Goal: Task Accomplishment & Management: Use online tool/utility

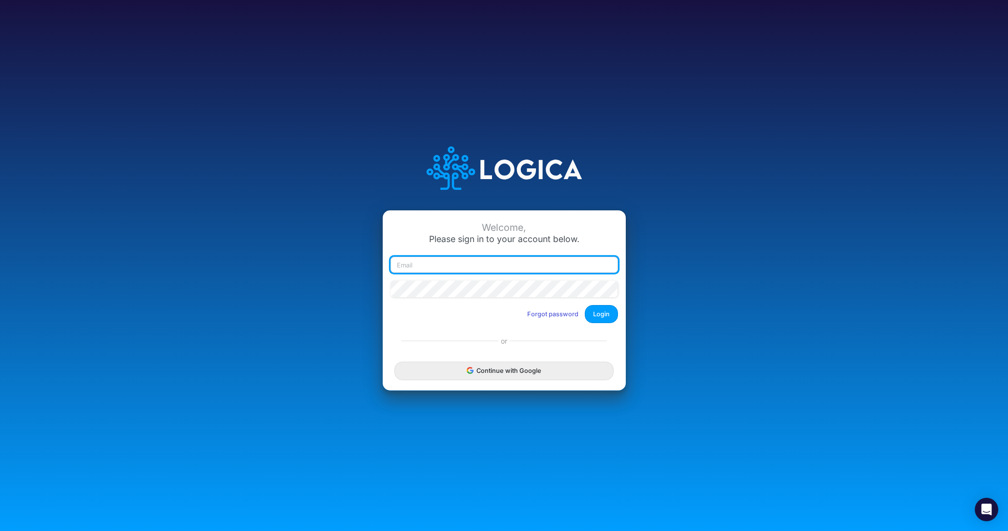
click at [435, 265] on input "email" at bounding box center [505, 265] width 228 height 17
type input "[PERSON_NAME][EMAIL_ADDRESS][DOMAIN_NAME]"
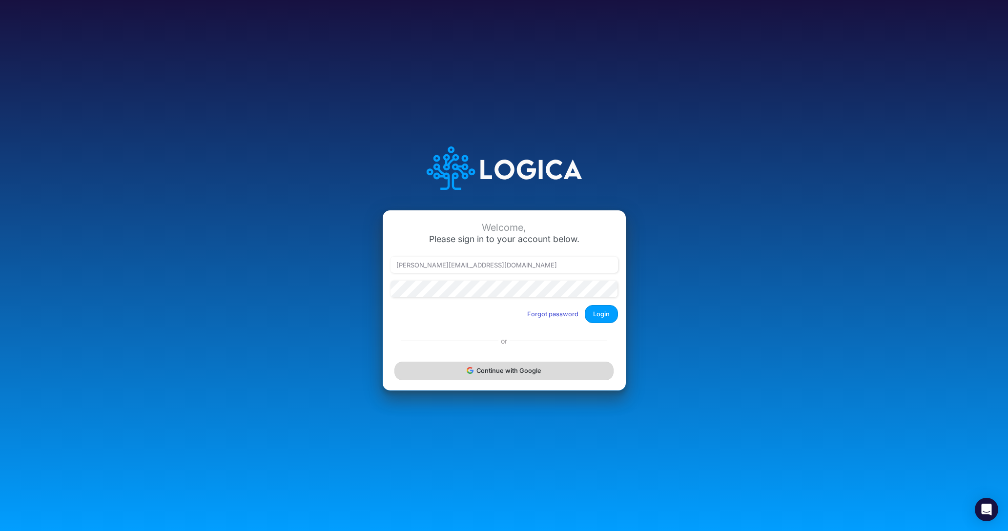
click at [518, 374] on button "Continue with Google" at bounding box center [503, 371] width 219 height 18
click at [605, 307] on button "Login" at bounding box center [601, 314] width 33 height 18
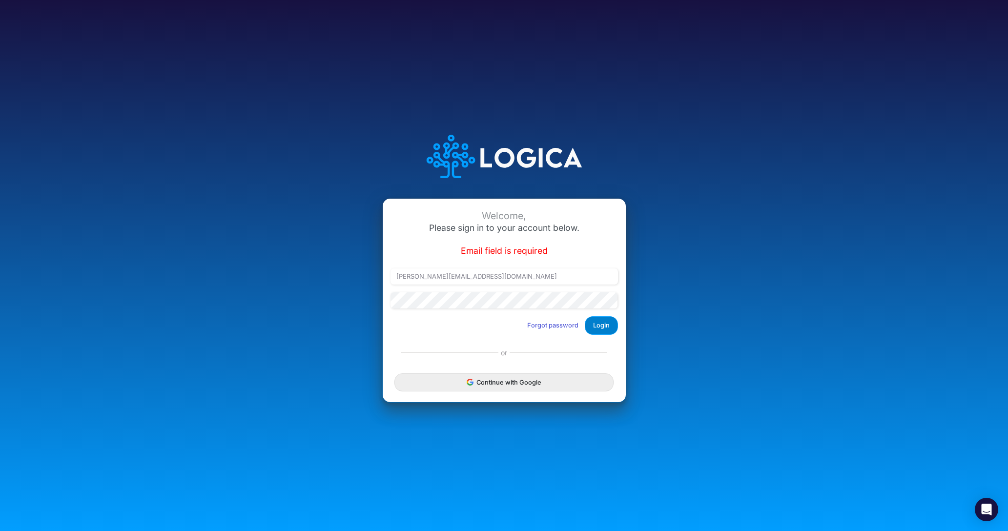
click at [604, 332] on button "Login" at bounding box center [601, 325] width 33 height 18
click at [602, 329] on button "Login" at bounding box center [601, 325] width 33 height 18
click at [606, 329] on button "Login" at bounding box center [601, 325] width 33 height 18
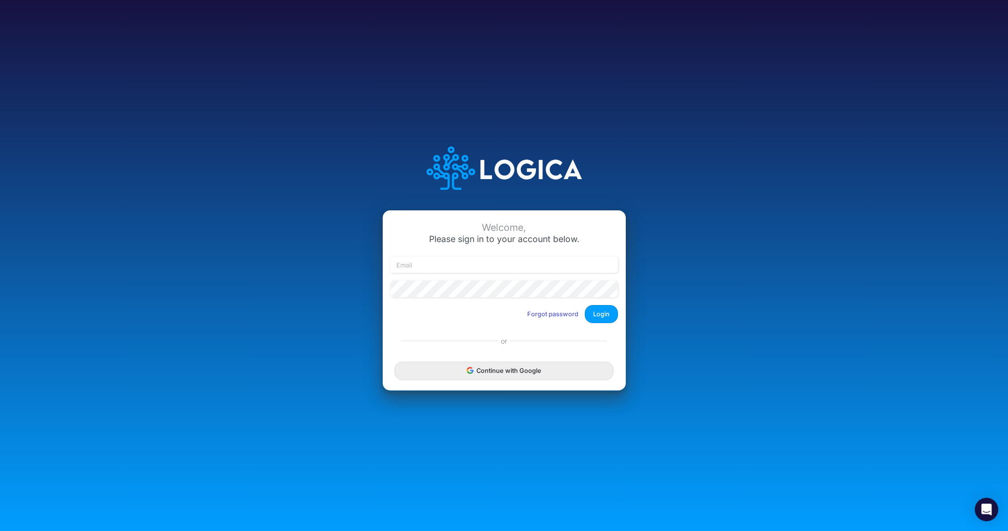
click at [444, 255] on div "Welcome, Please sign in to your account below. Forgot password Login" at bounding box center [504, 270] width 243 height 121
click at [445, 260] on input "email" at bounding box center [505, 265] width 228 height 17
type input "[PERSON_NAME][EMAIL_ADDRESS][DOMAIN_NAME]"
click at [603, 311] on button "Login" at bounding box center [601, 314] width 33 height 18
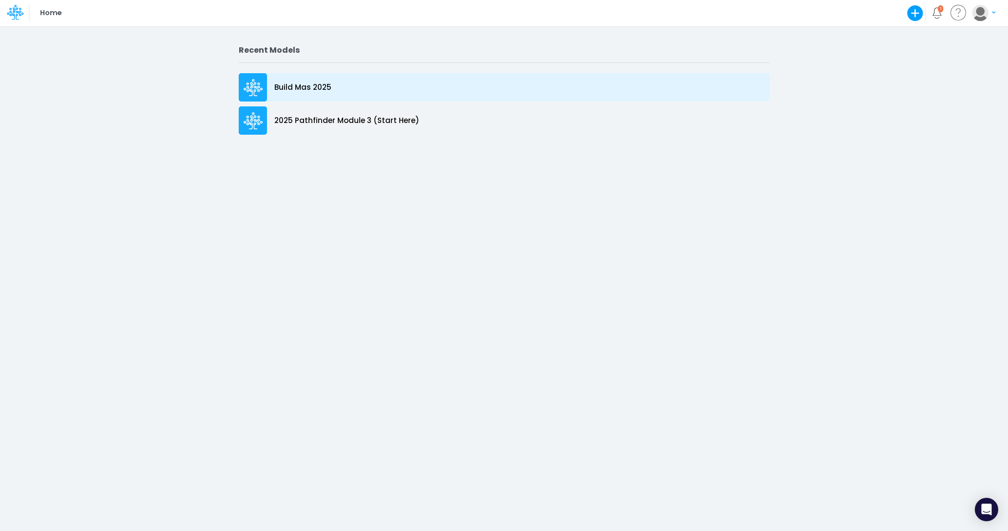
click at [256, 91] on icon at bounding box center [254, 88] width 20 height 18
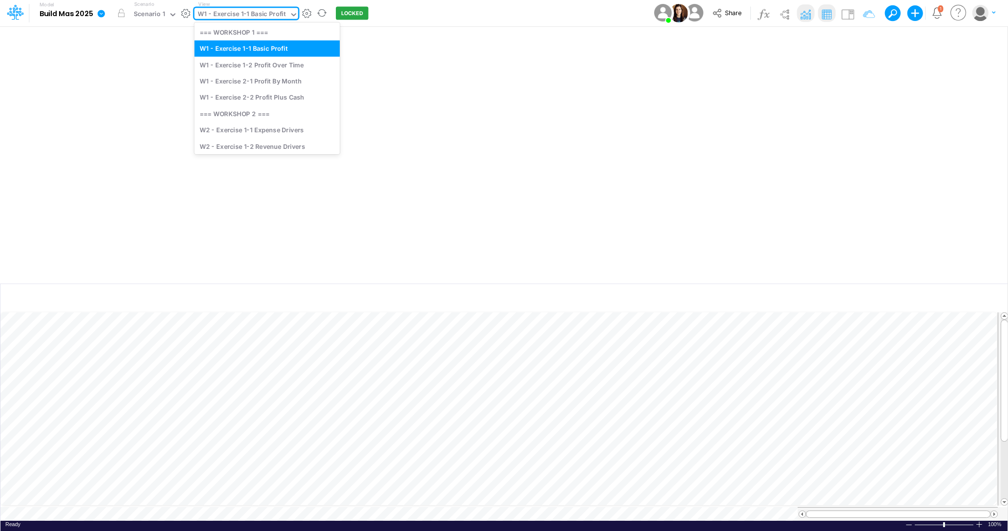
click at [271, 18] on div "W1 - Exercise 1-1 Basic Profit" at bounding box center [242, 14] width 88 height 11
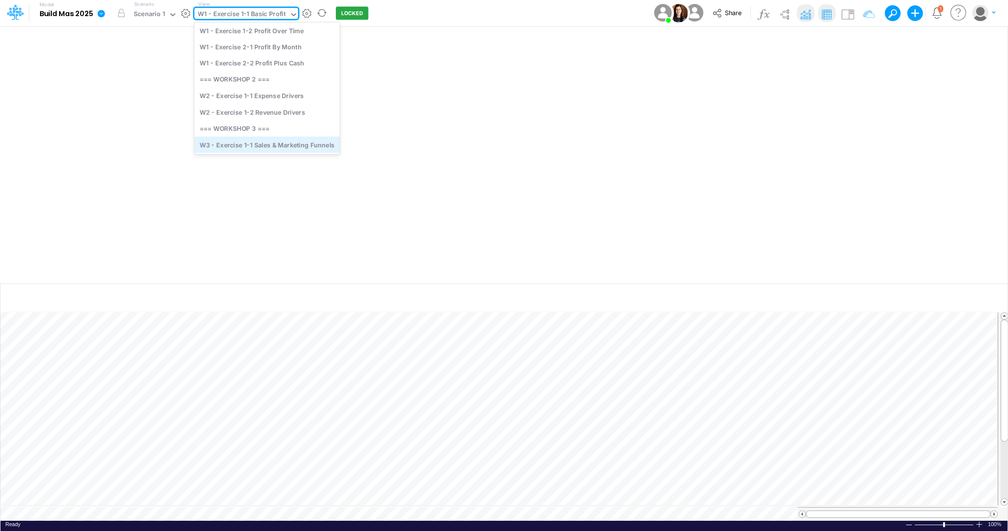
click at [278, 145] on div "W3 - Exercise 1-1 Sales & Marketing Funnels" at bounding box center [266, 145] width 145 height 16
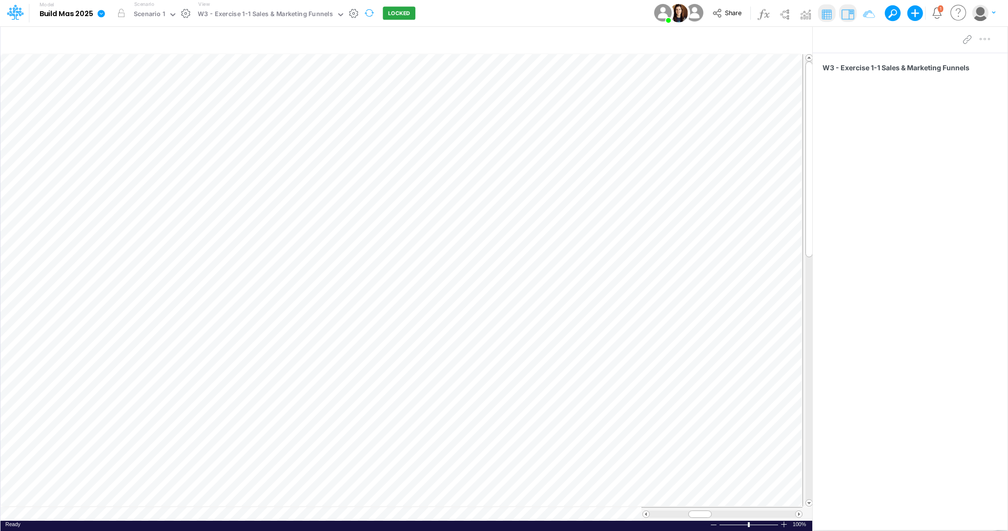
scroll to position [0, 0]
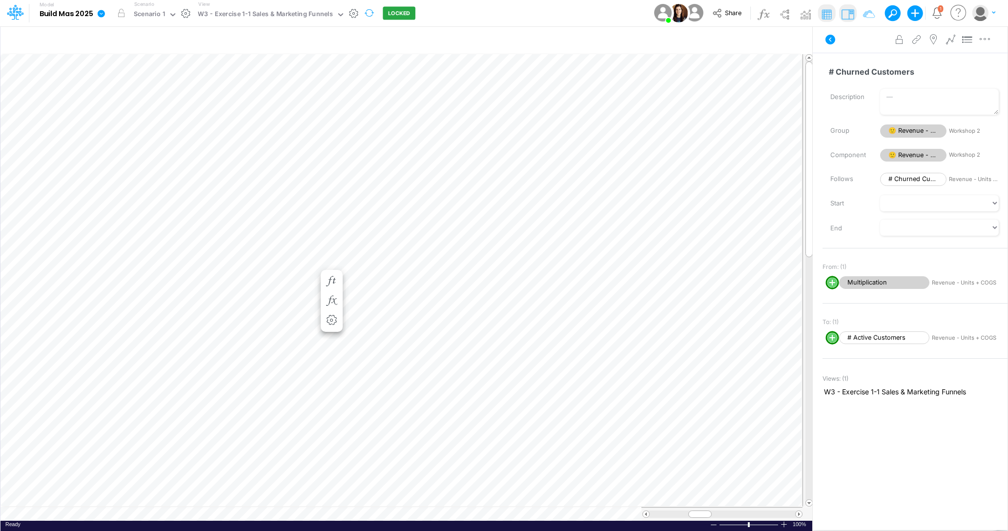
scroll to position [0, 0]
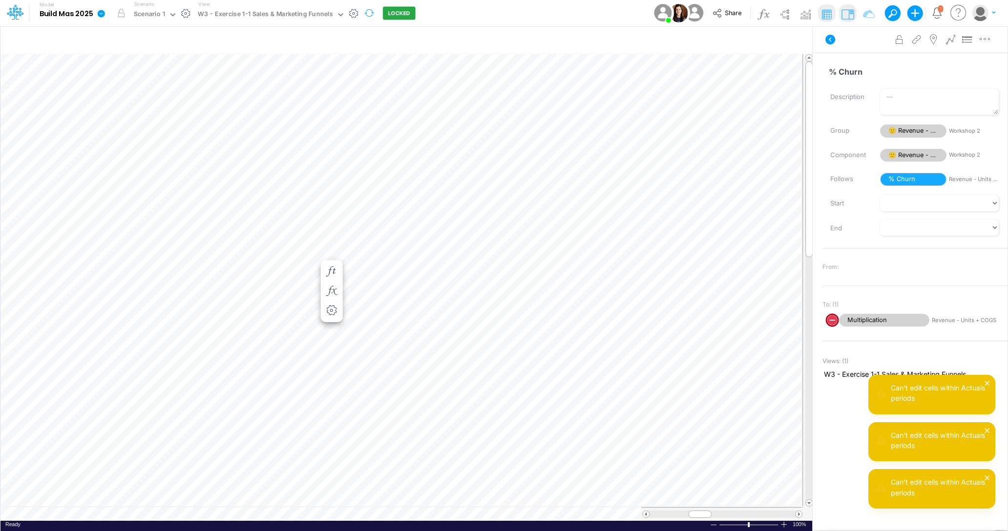
scroll to position [0, 0]
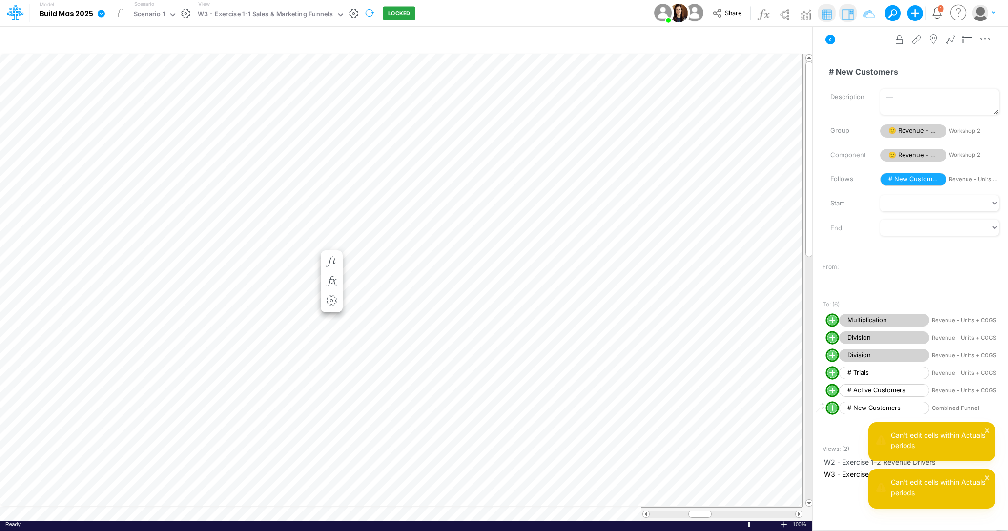
scroll to position [0, 0]
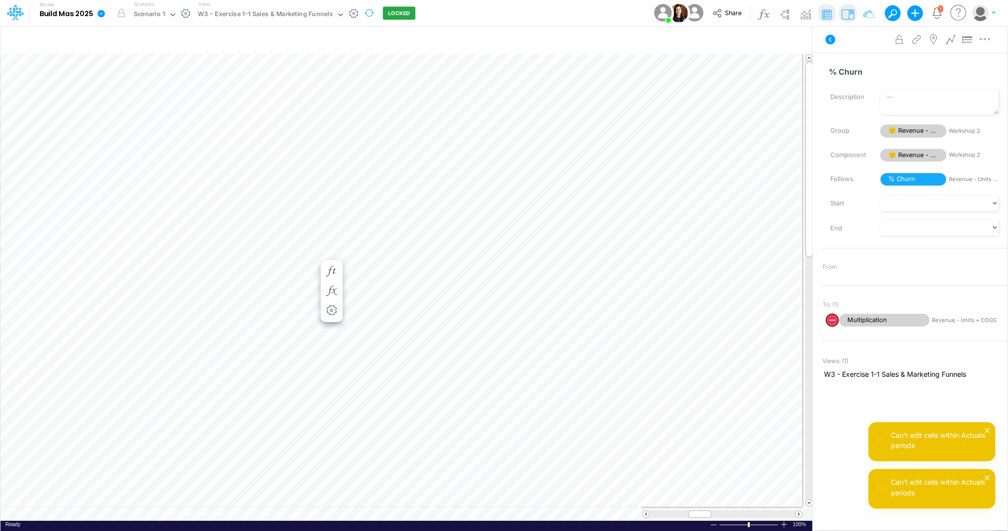
scroll to position [0, 0]
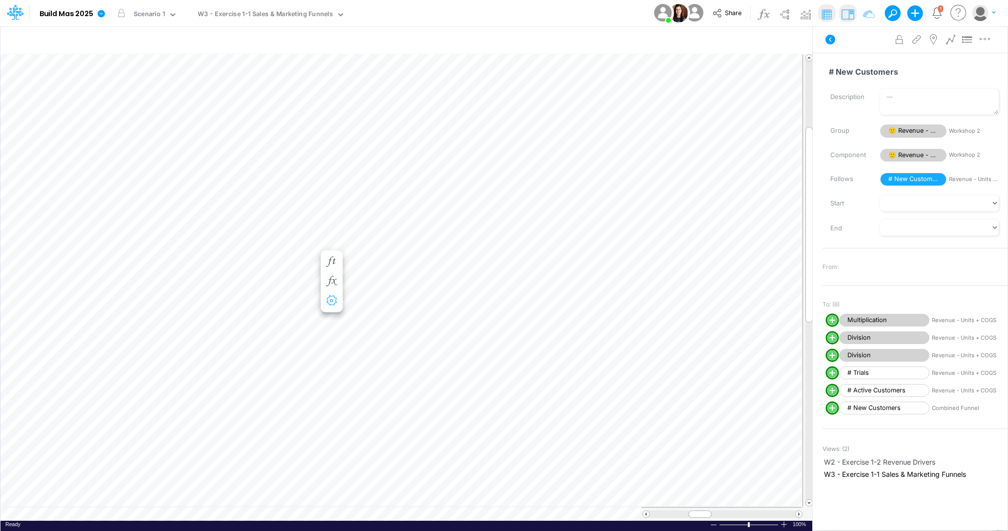
scroll to position [0, 0]
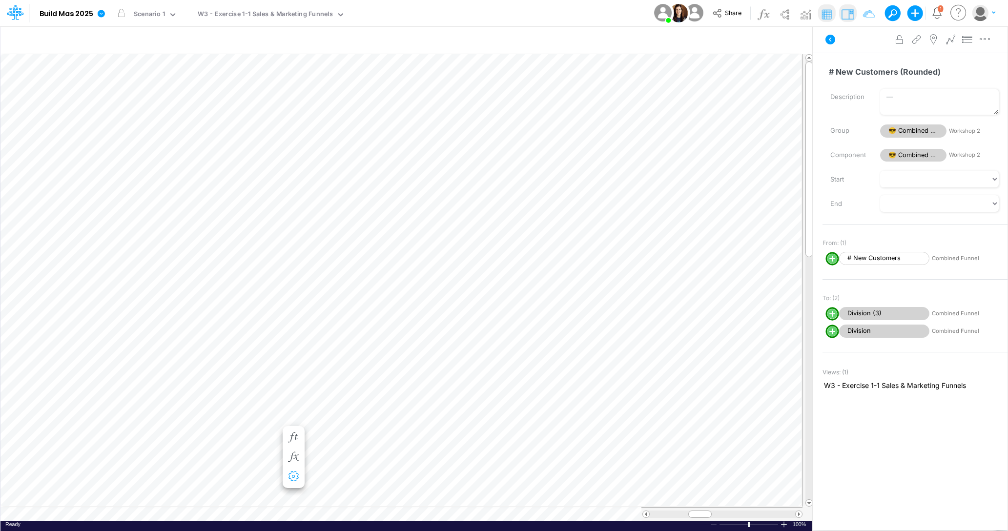
scroll to position [0, 0]
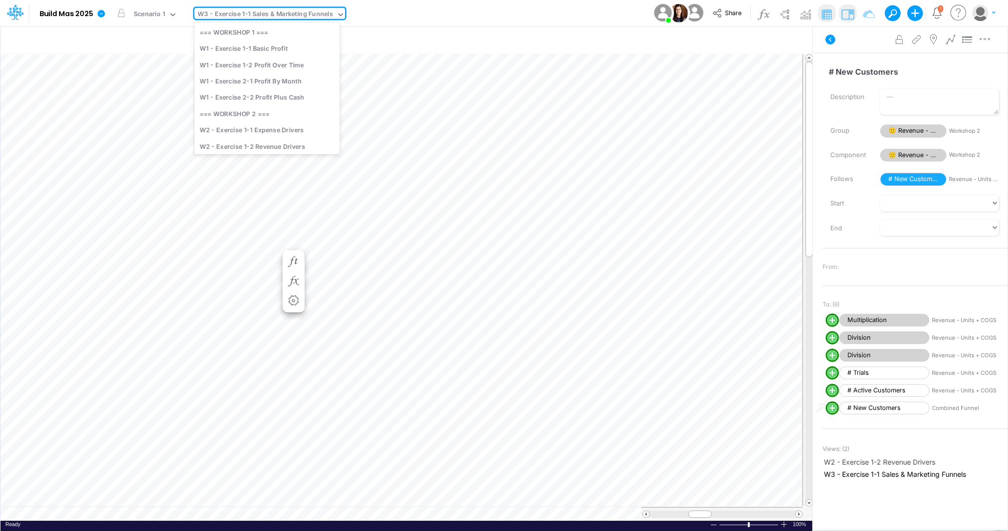
click at [338, 12] on icon at bounding box center [340, 14] width 9 height 9
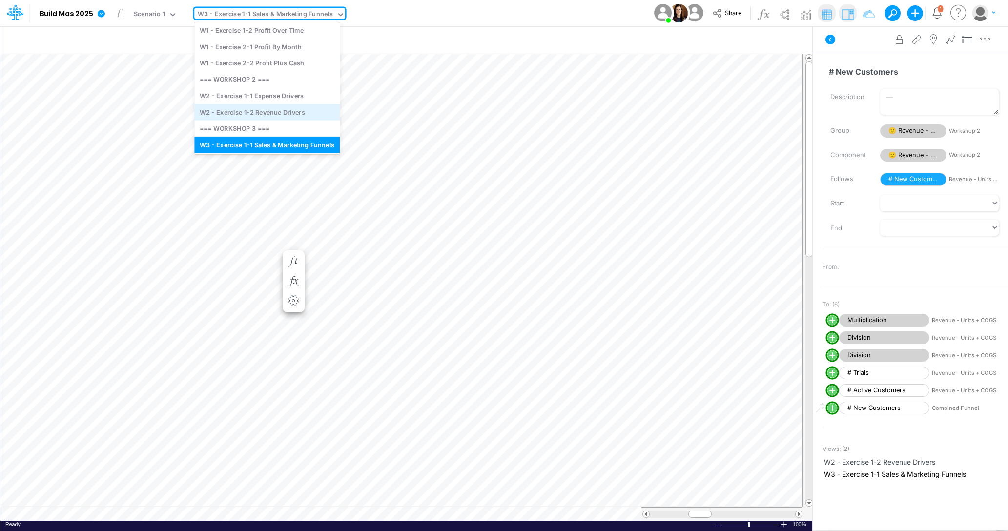
click at [269, 110] on div "W2 - Exercise 1-2 Revenue Drivers" at bounding box center [266, 112] width 145 height 16
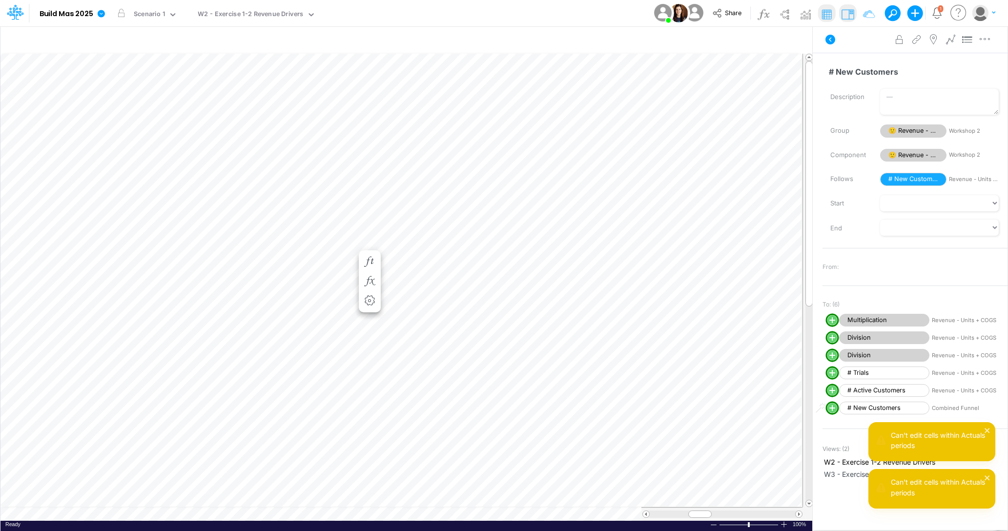
scroll to position [0, 0]
click at [300, 14] on div "W2 - Exercise 1-2 Revenue Drivers" at bounding box center [250, 14] width 105 height 11
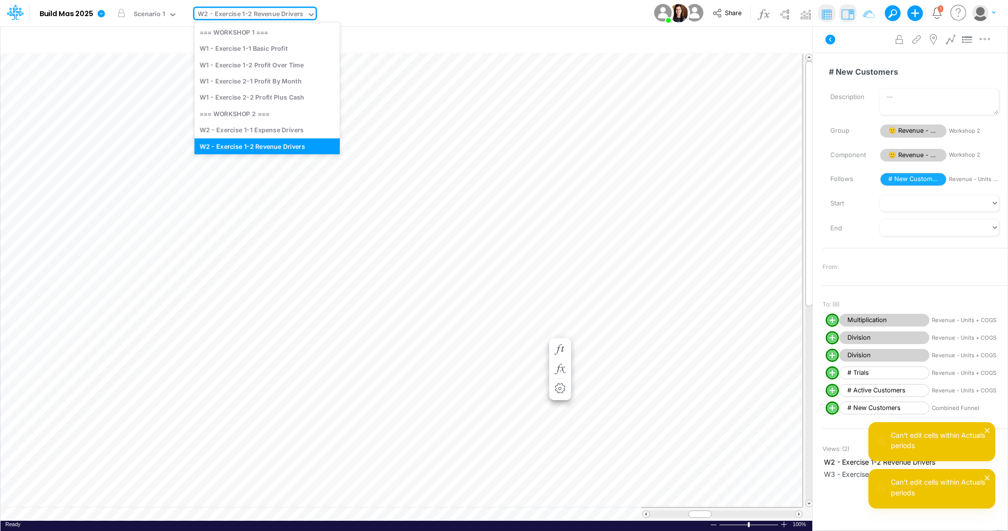
scroll to position [6, 0]
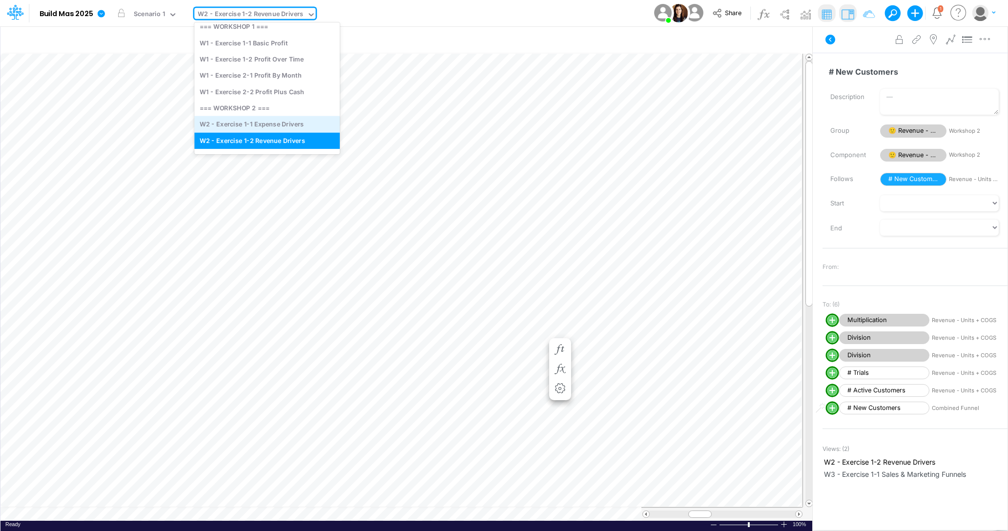
click at [286, 121] on div "W2 - Exercise 1-1 Expense Drivers" at bounding box center [266, 124] width 145 height 16
click at [308, 14] on icon at bounding box center [310, 14] width 5 height 3
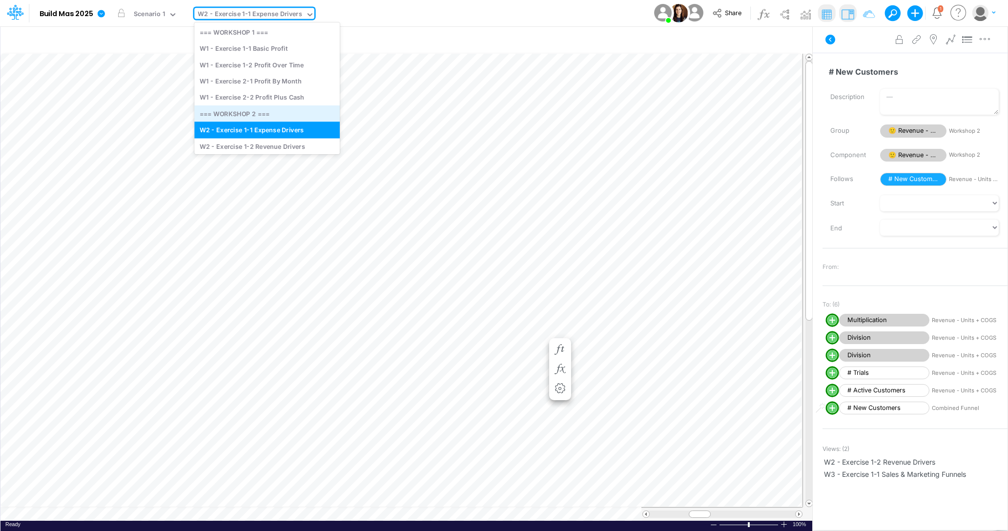
scroll to position [38, 0]
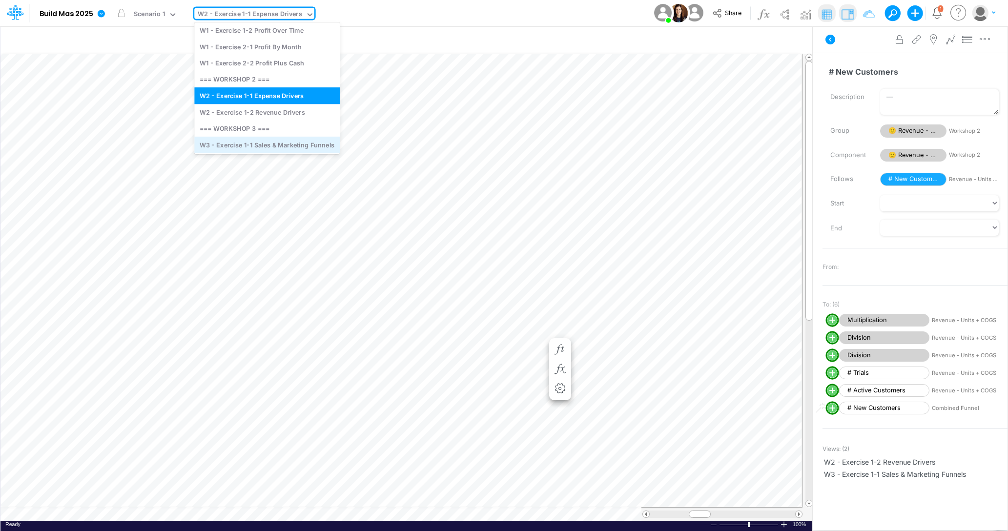
click at [286, 145] on div "W3 - Exercise 1-1 Sales & Marketing Funnels" at bounding box center [266, 145] width 145 height 16
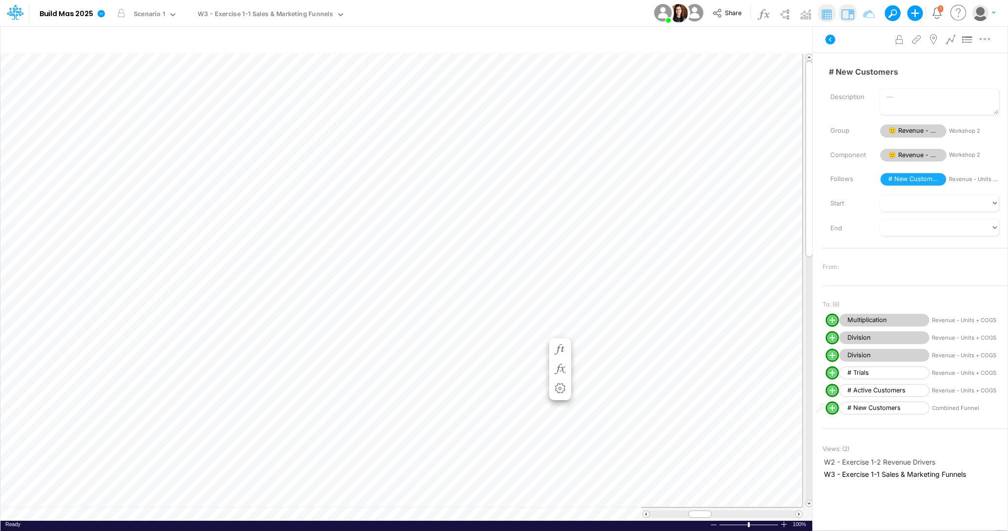
scroll to position [0, 0]
click at [393, 11] on button "LOCKED" at bounding box center [399, 13] width 33 height 13
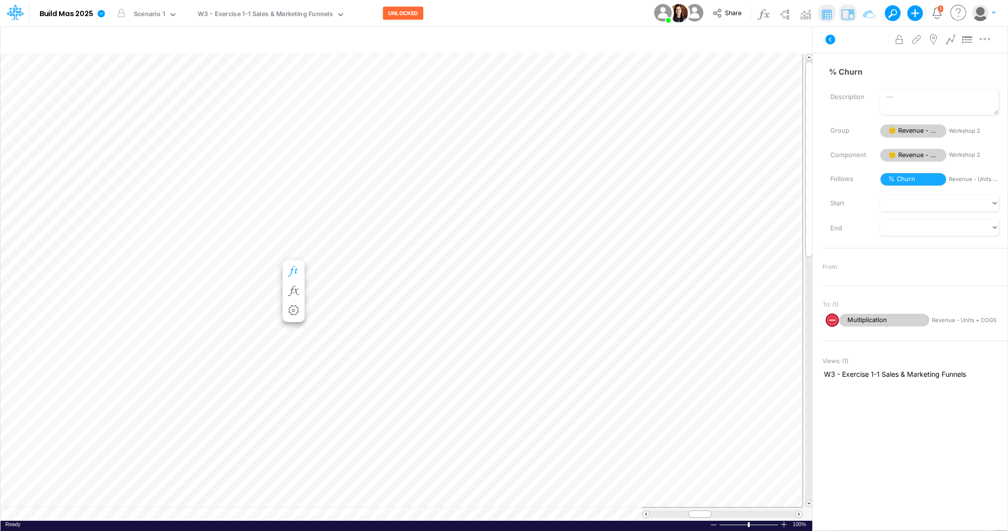
scroll to position [0, 0]
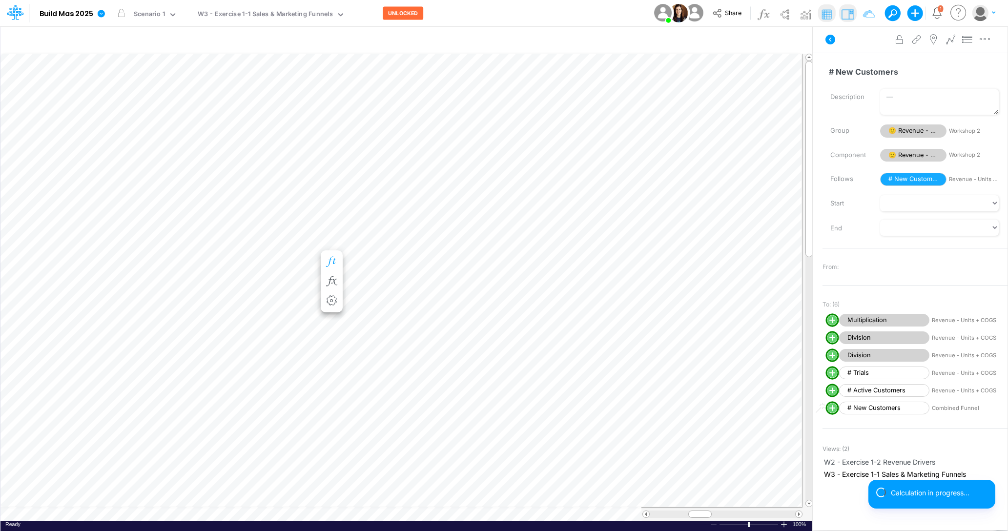
scroll to position [0, 0]
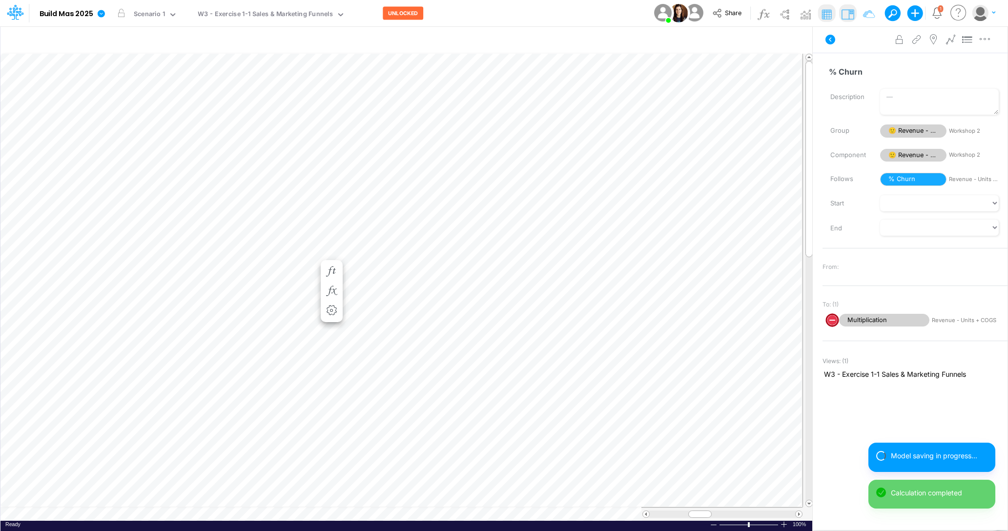
scroll to position [0, 0]
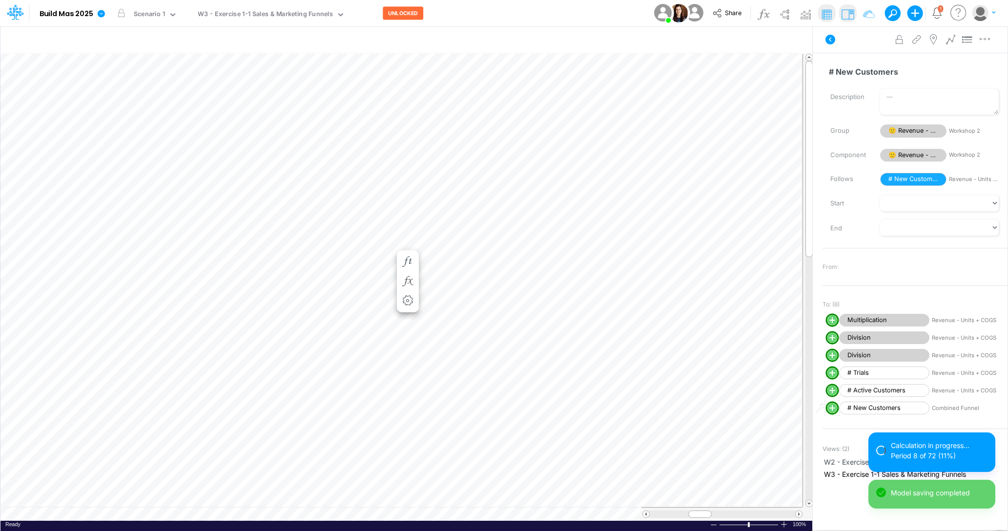
scroll to position [0, 0]
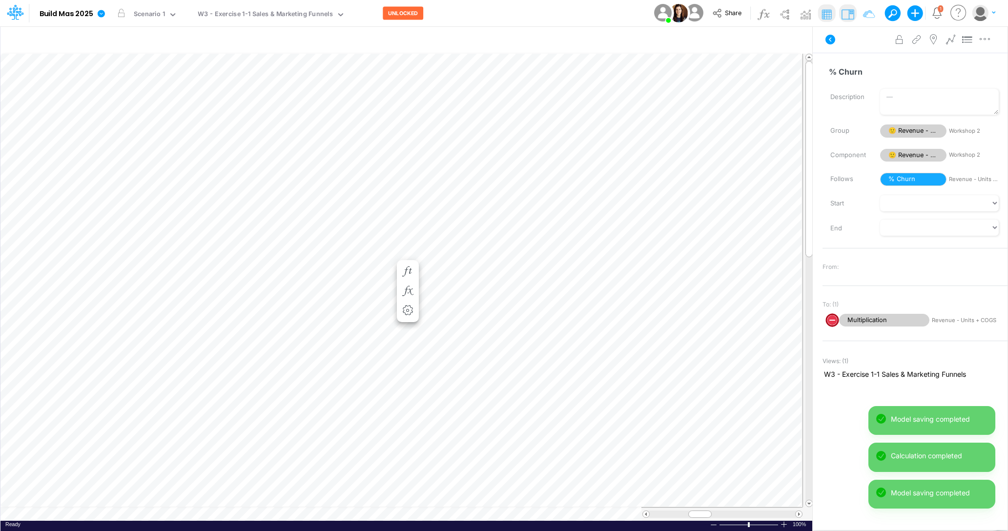
scroll to position [0, 0]
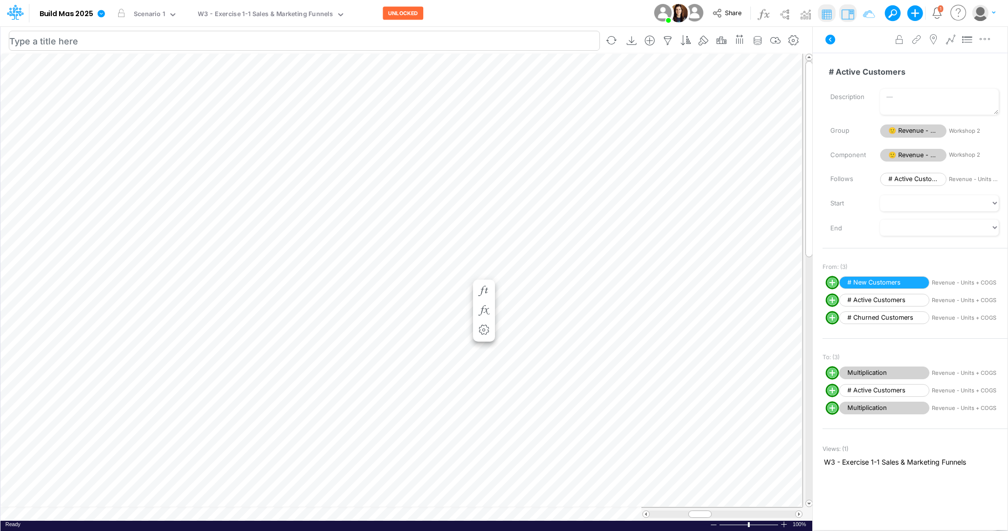
scroll to position [0, 0]
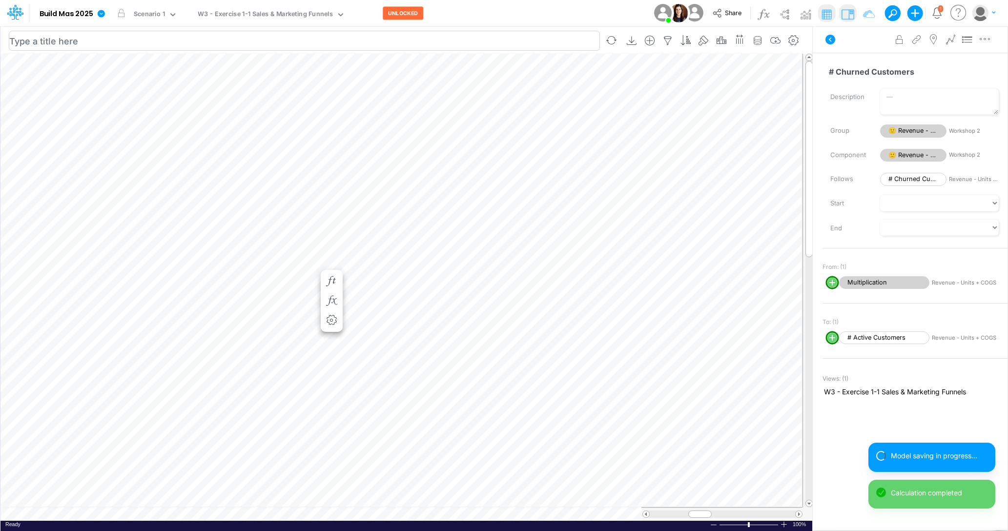
scroll to position [0, 0]
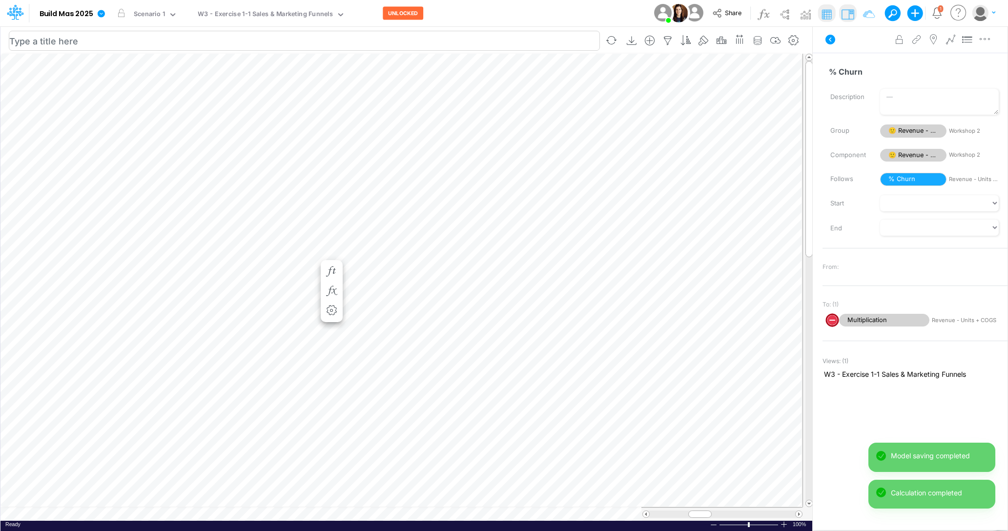
scroll to position [0, 0]
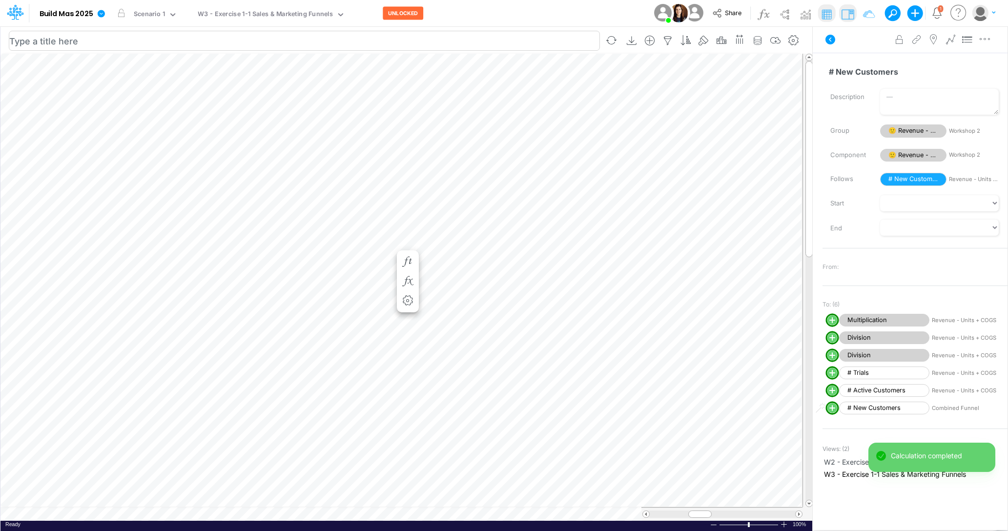
scroll to position [0, 0]
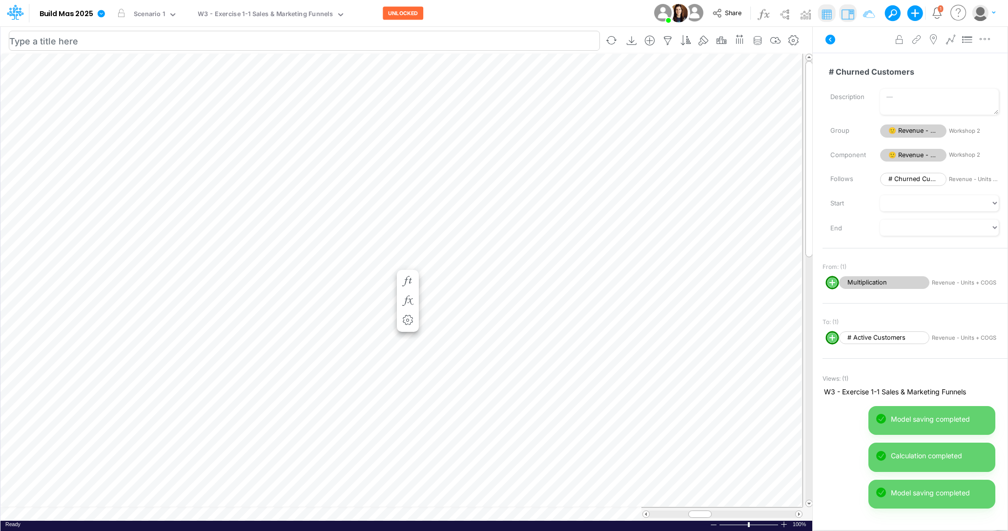
scroll to position [0, 0]
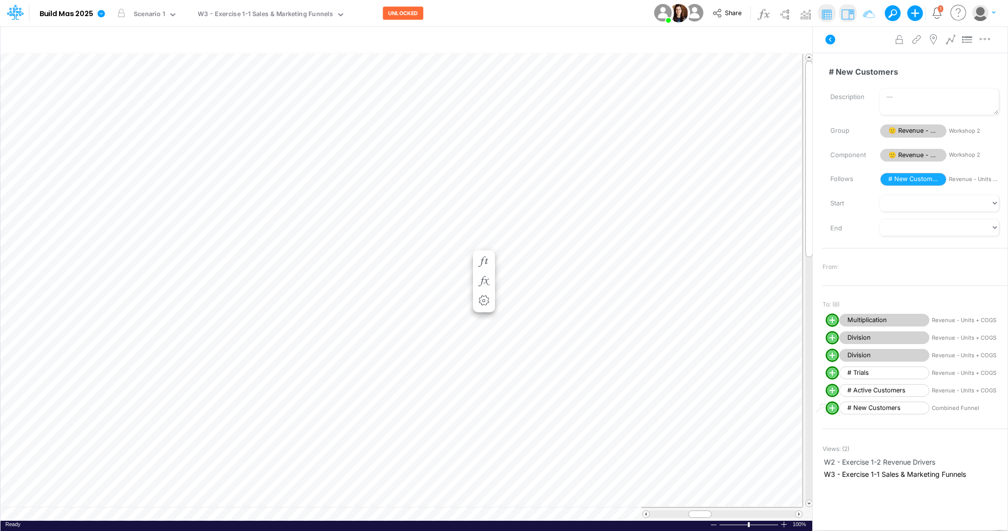
scroll to position [0, 0]
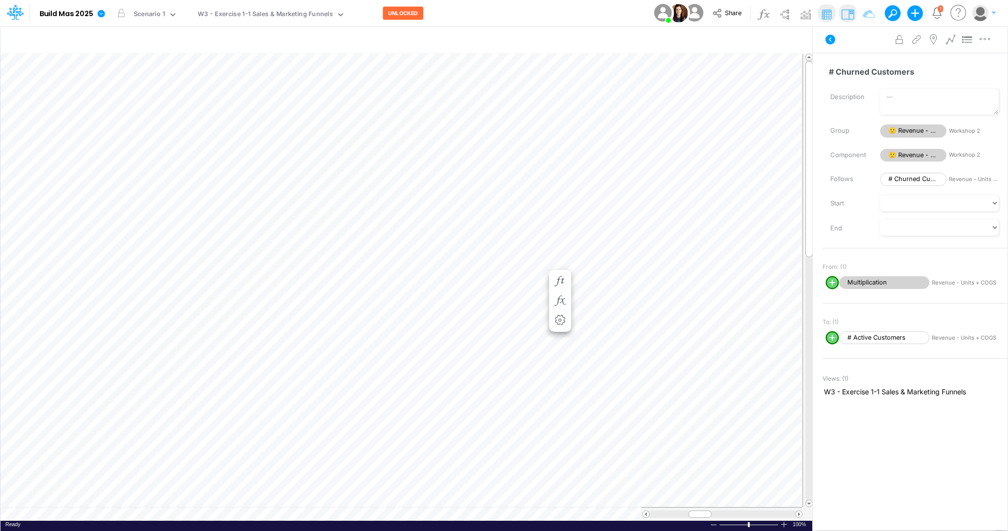
scroll to position [0, 0]
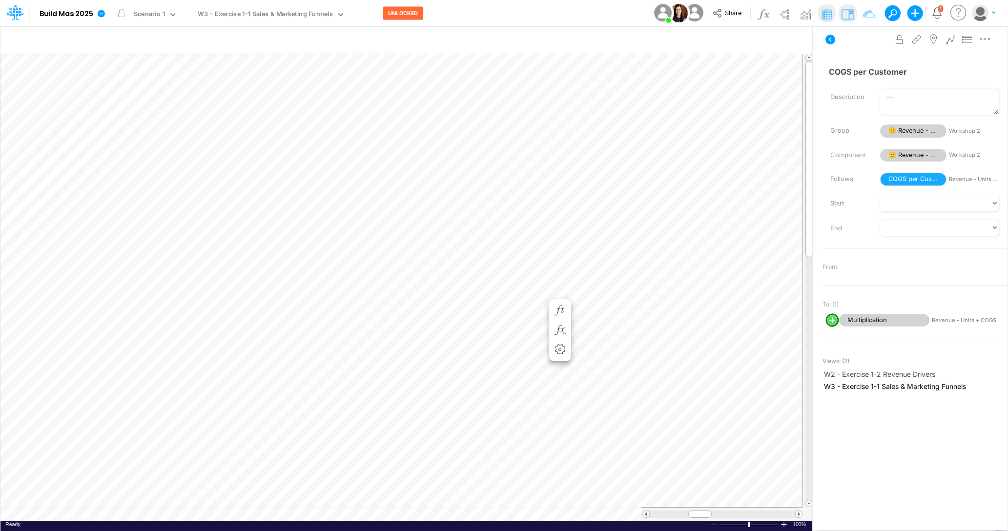
scroll to position [0, 0]
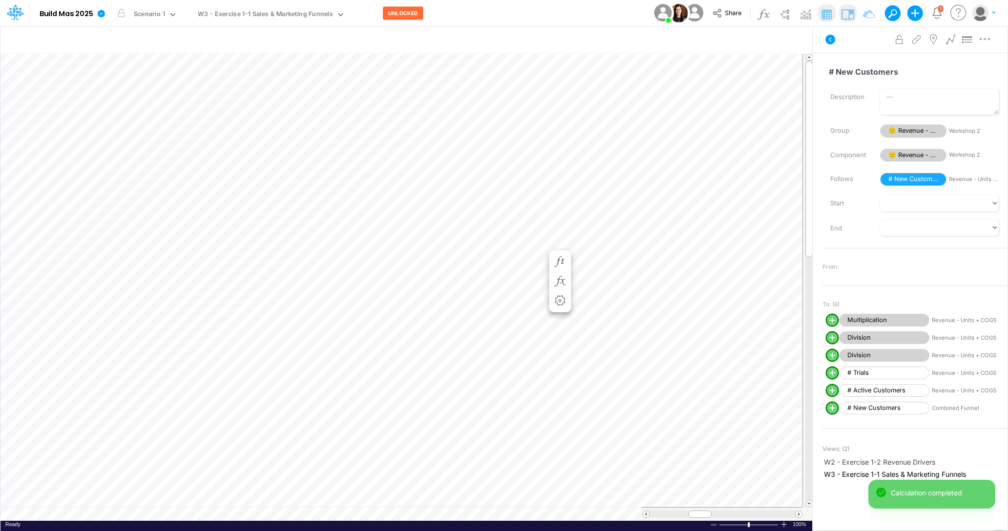
scroll to position [0, 0]
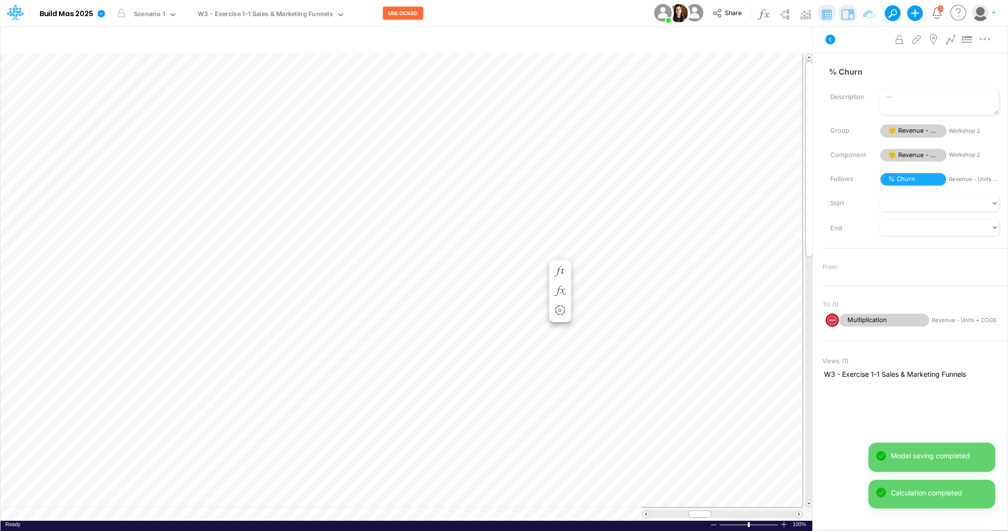
scroll to position [0, 0]
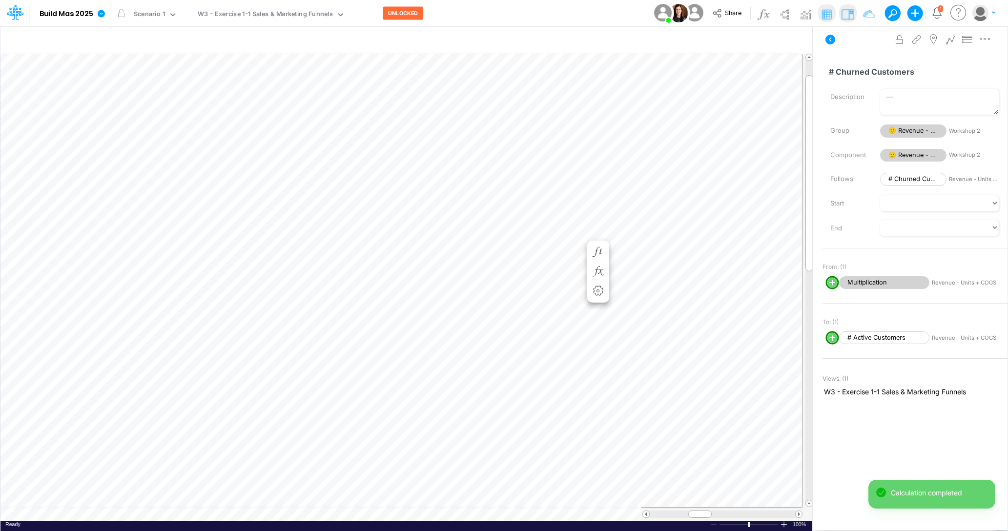
scroll to position [0, 0]
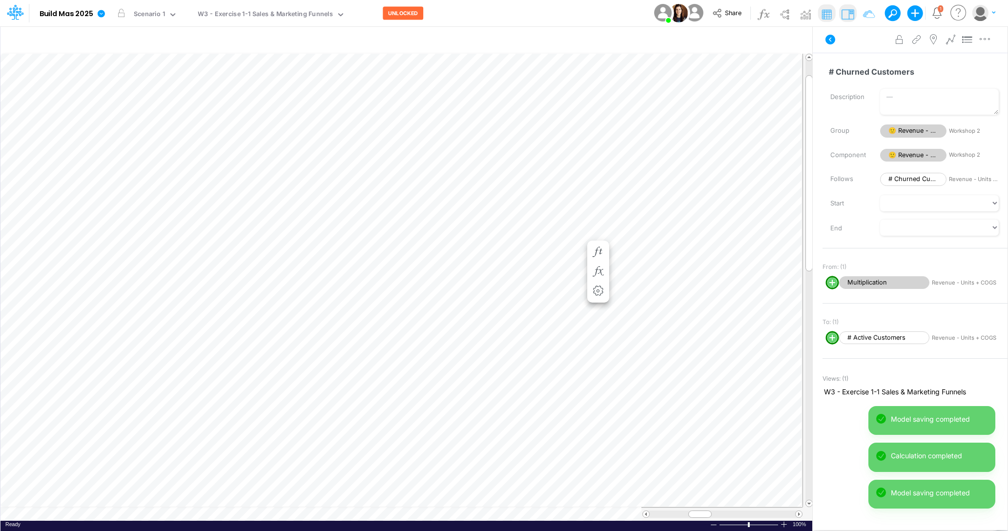
scroll to position [0, 0]
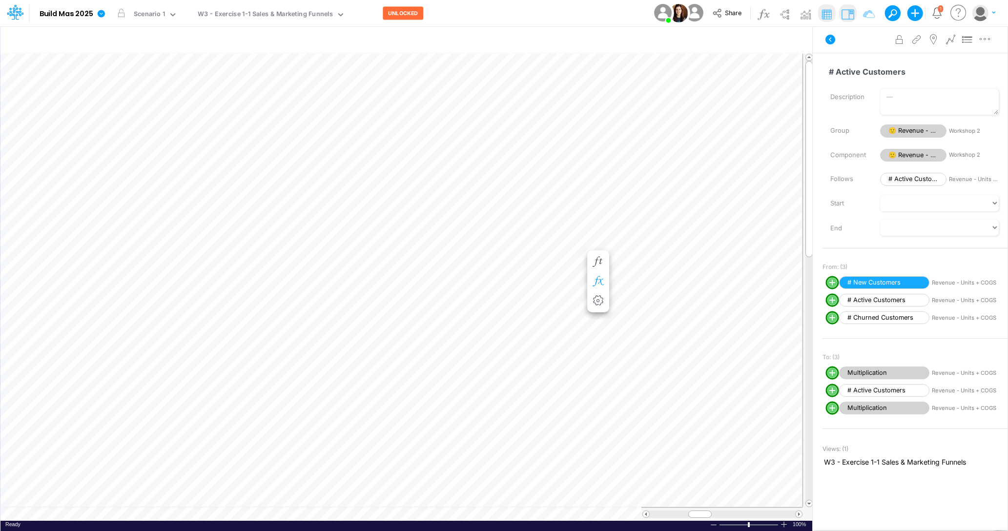
scroll to position [0, 0]
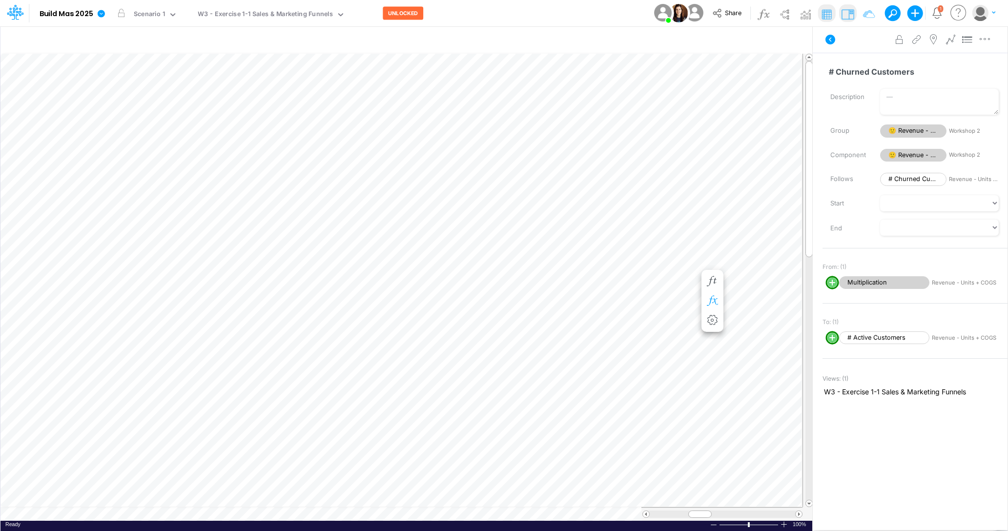
scroll to position [0, 0]
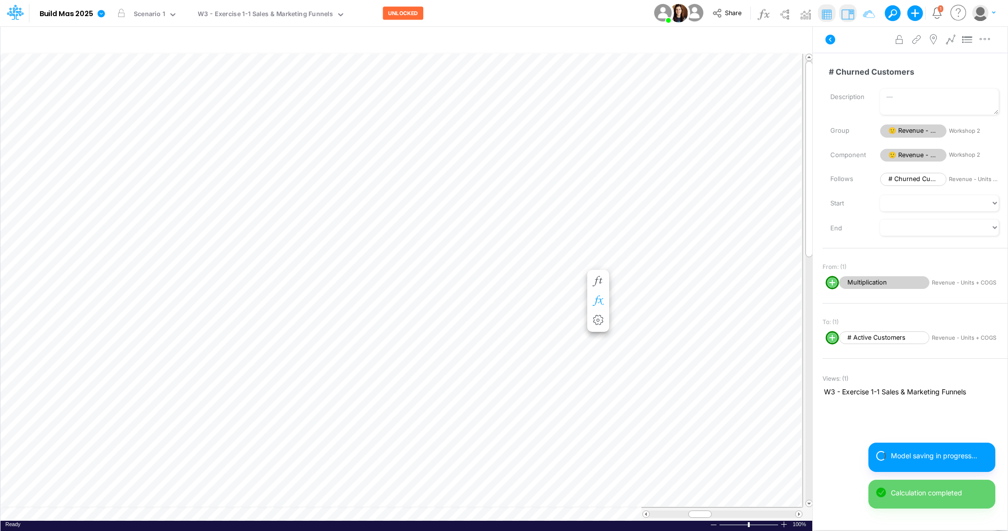
scroll to position [0, 0]
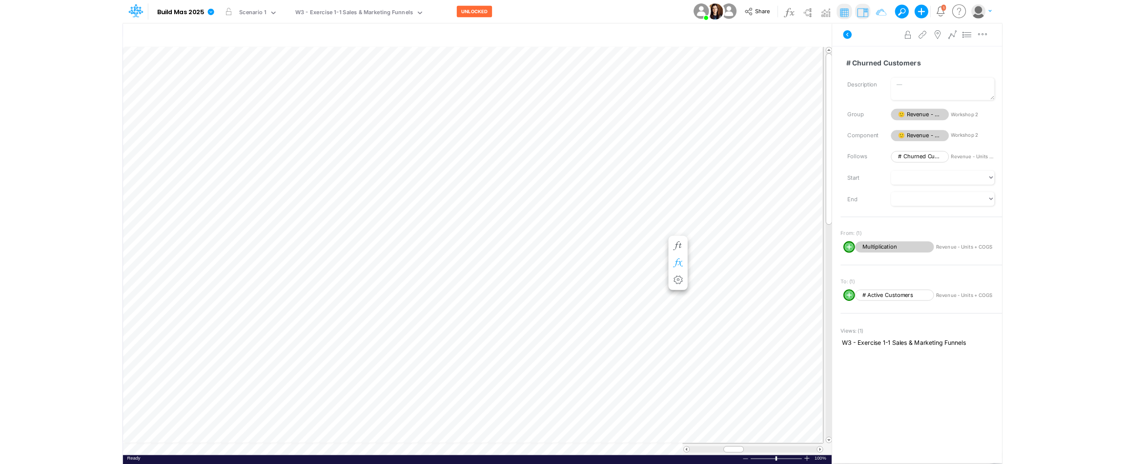
scroll to position [0, 0]
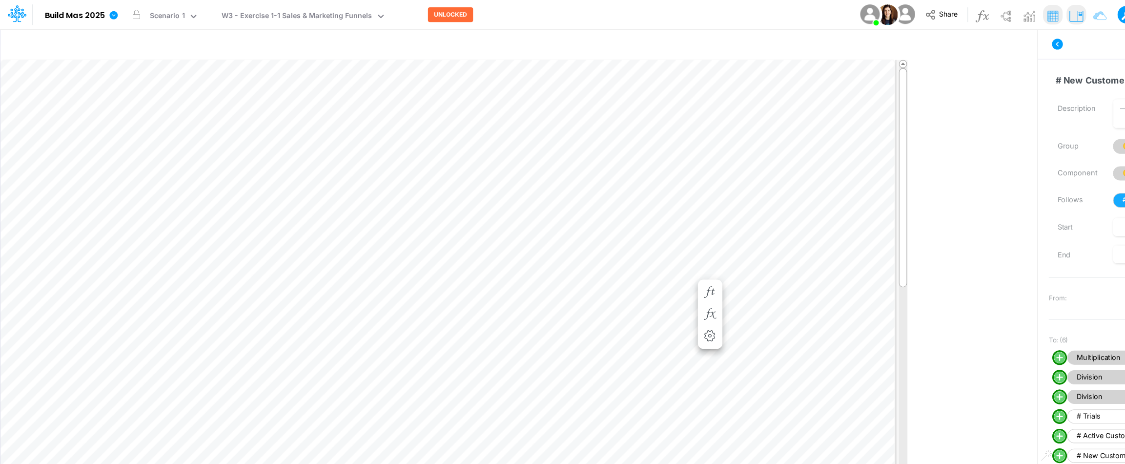
scroll to position [0, 0]
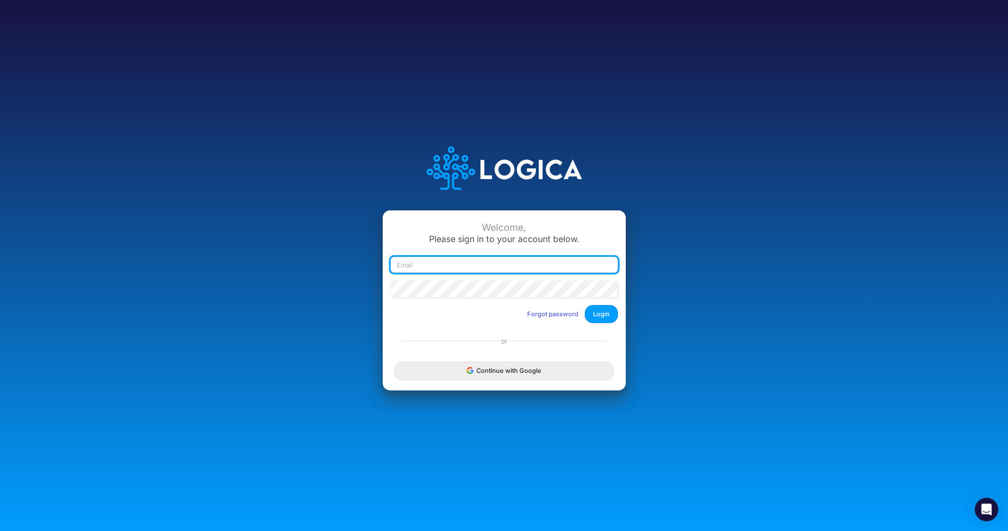
click at [462, 266] on input "email" at bounding box center [505, 265] width 228 height 17
type input "claudia@buildmas.pro"
click at [591, 310] on button "Login" at bounding box center [601, 314] width 33 height 18
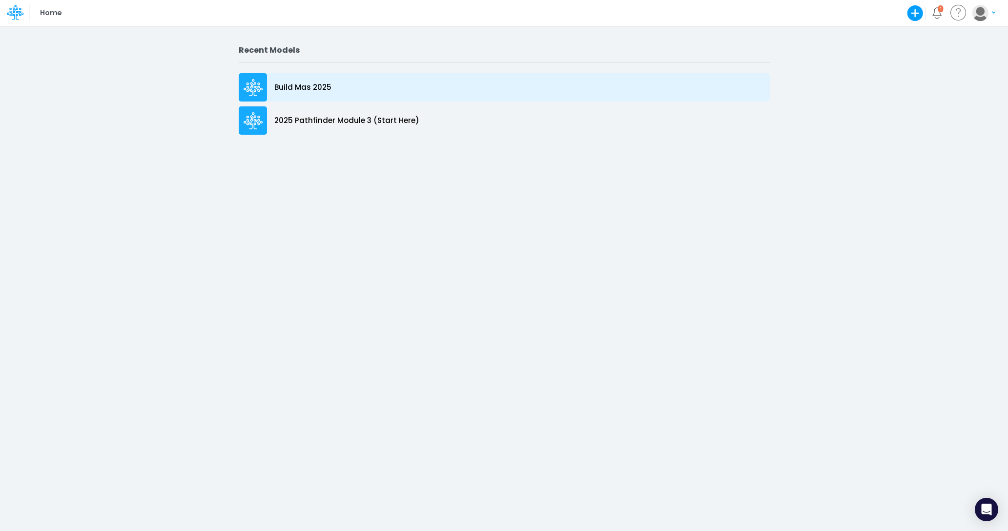
click at [290, 86] on p "Build Mas 2025" at bounding box center [302, 87] width 57 height 11
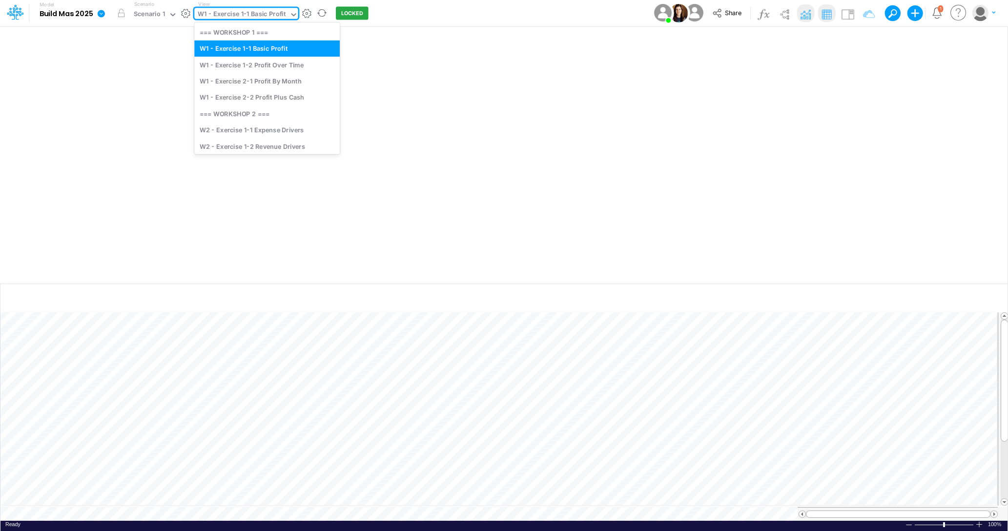
click at [291, 13] on icon at bounding box center [294, 14] width 9 height 9
click at [289, 144] on div "W2 - Exercise 1-2 Revenue Drivers" at bounding box center [266, 146] width 145 height 16
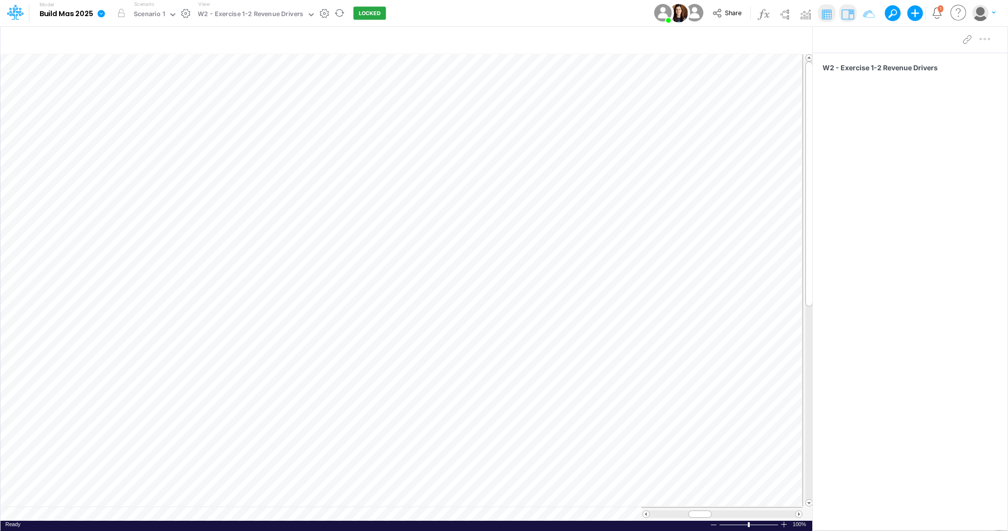
scroll to position [0, 0]
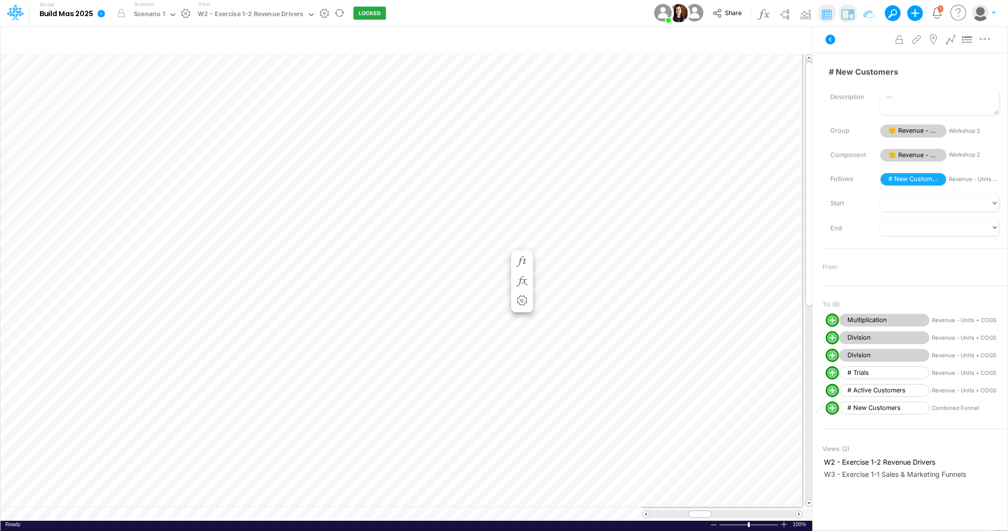
scroll to position [0, 0]
